Goal: Task Accomplishment & Management: Manage account settings

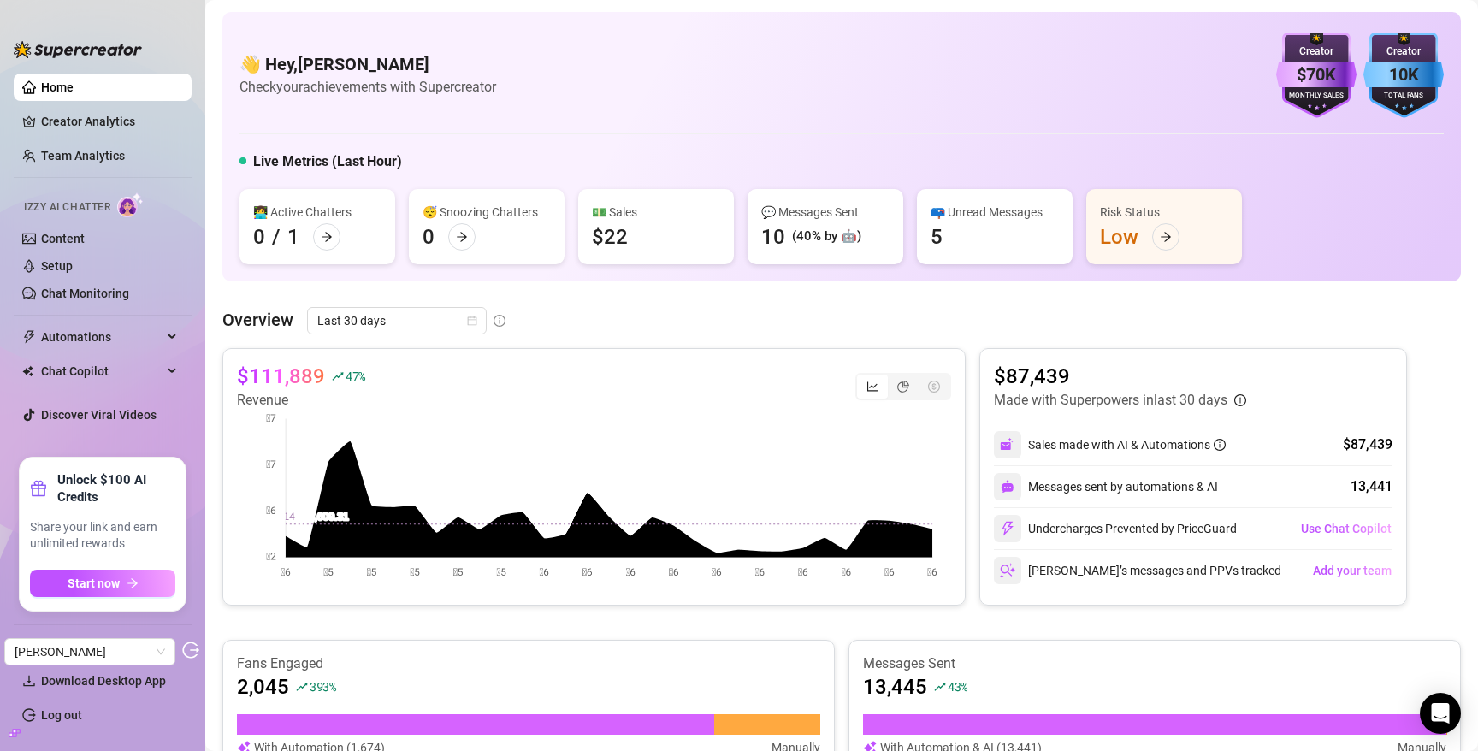
scroll to position [117, 0]
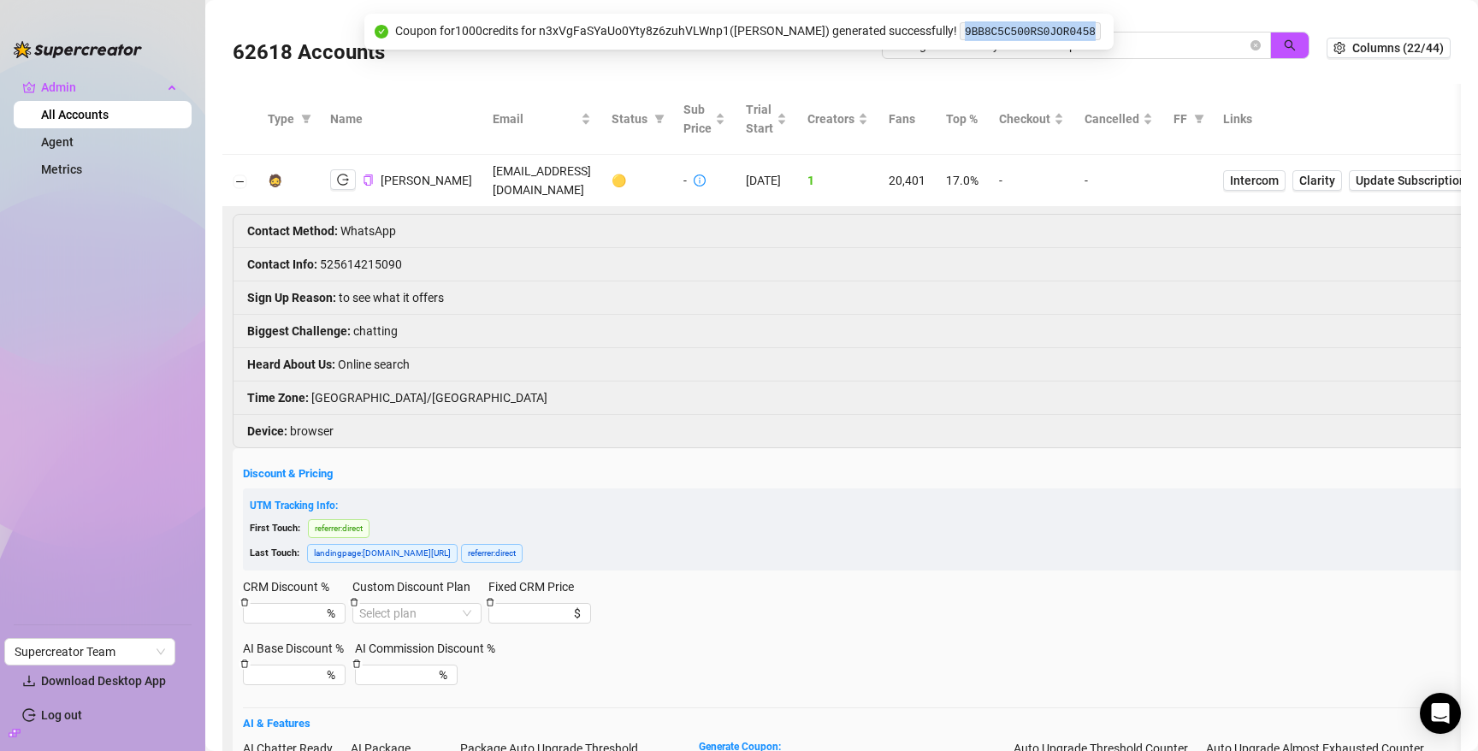
scroll to position [359, 0]
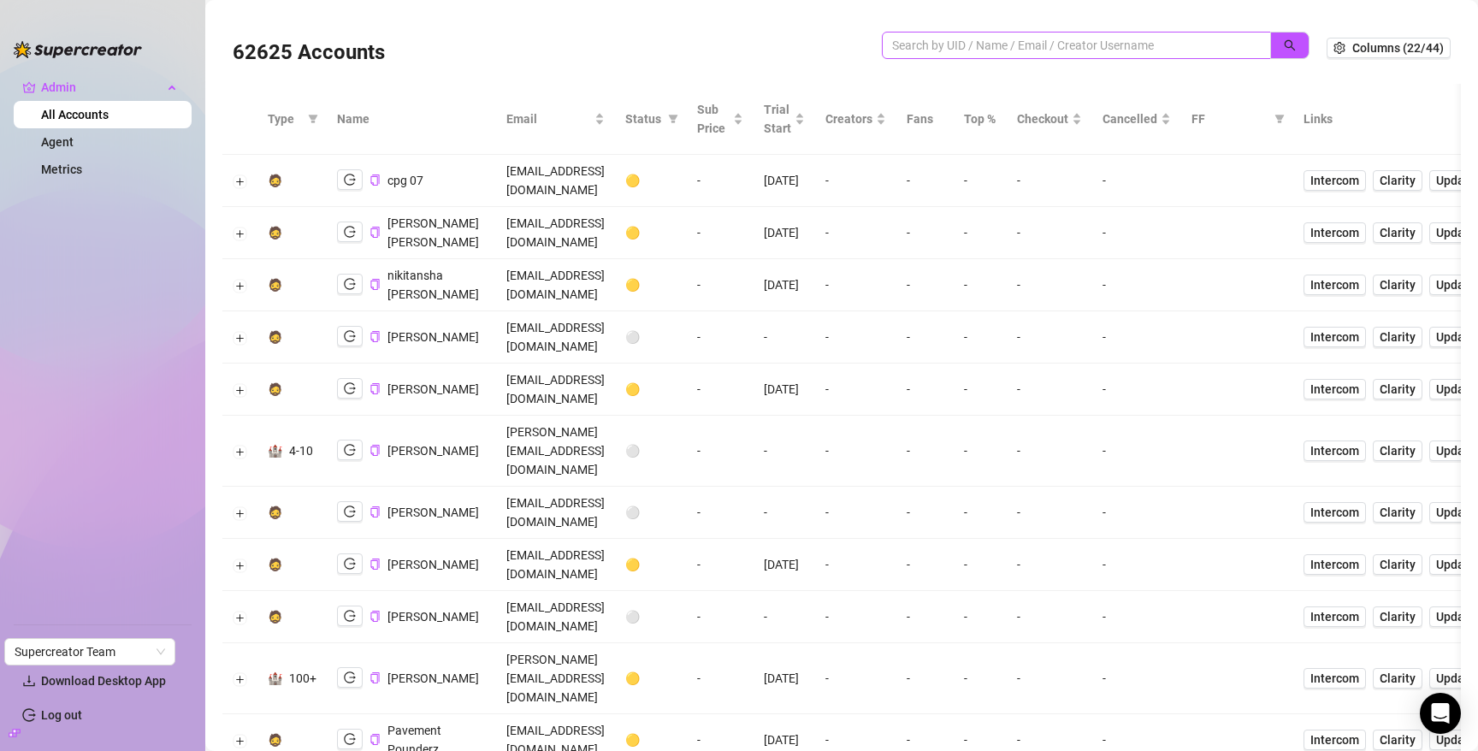
click at [1166, 56] on span at bounding box center [1076, 45] width 389 height 27
click at [1161, 44] on input "search" at bounding box center [1069, 45] width 355 height 19
paste input "misgingersweets"
click at [1298, 45] on button "button" at bounding box center [1289, 45] width 39 height 27
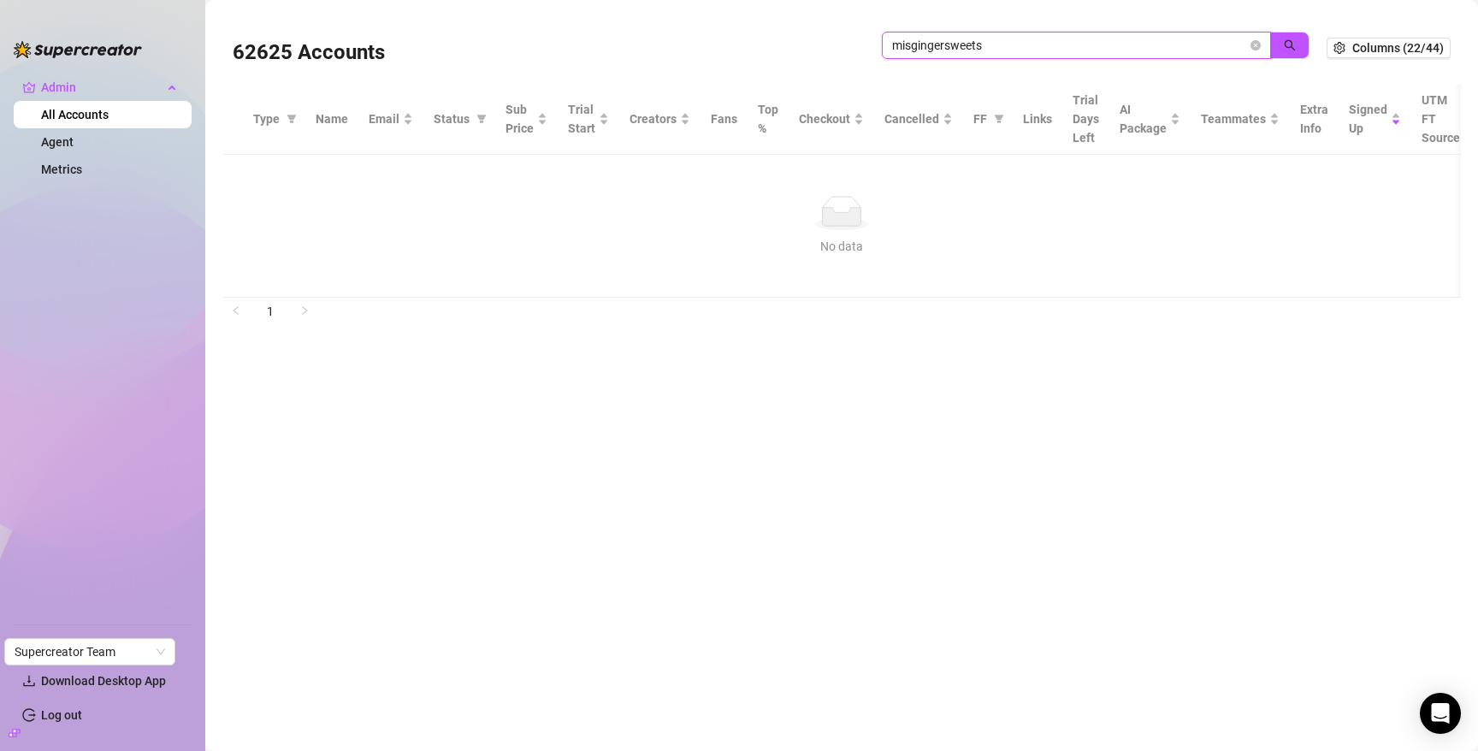
paste input "gingerhotcakes"
paste input "search"
type input "gingerhotcakes"
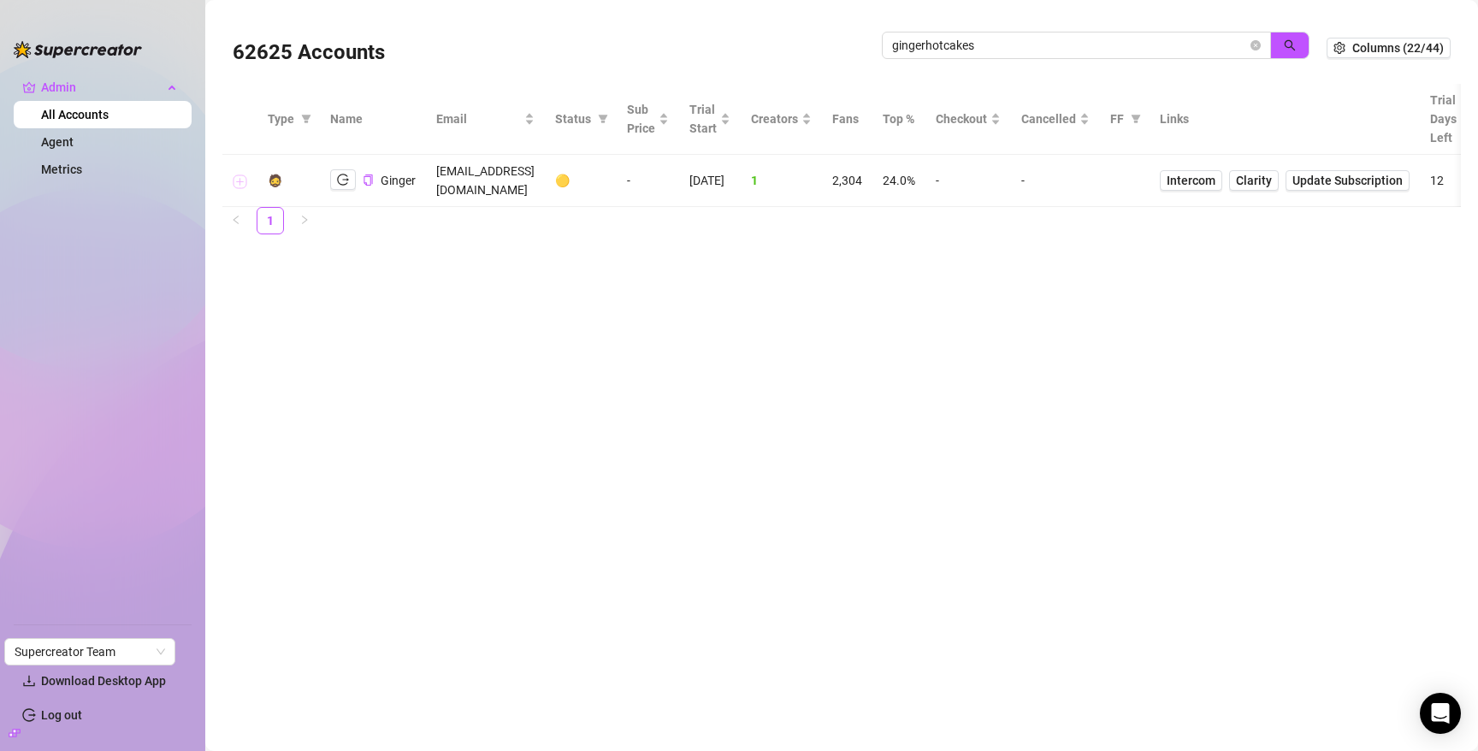
click at [245, 175] on button "Expand row" at bounding box center [240, 181] width 14 height 14
